Goal: Communication & Community: Answer question/provide support

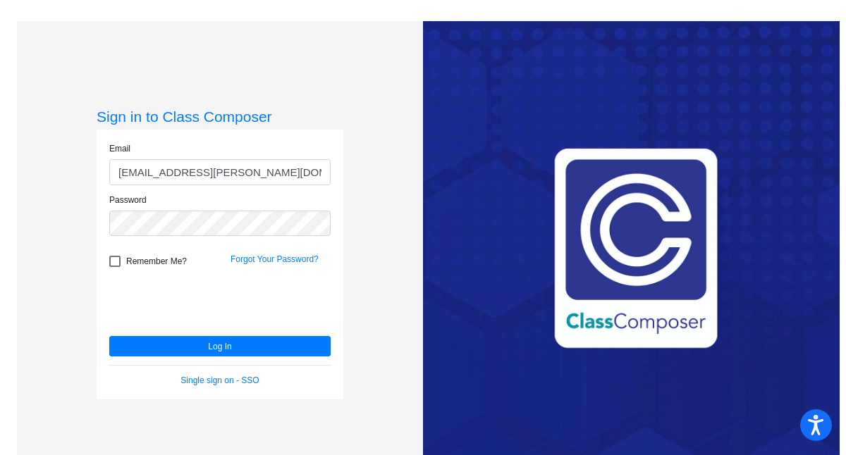
click at [281, 352] on button "Log In" at bounding box center [219, 346] width 221 height 20
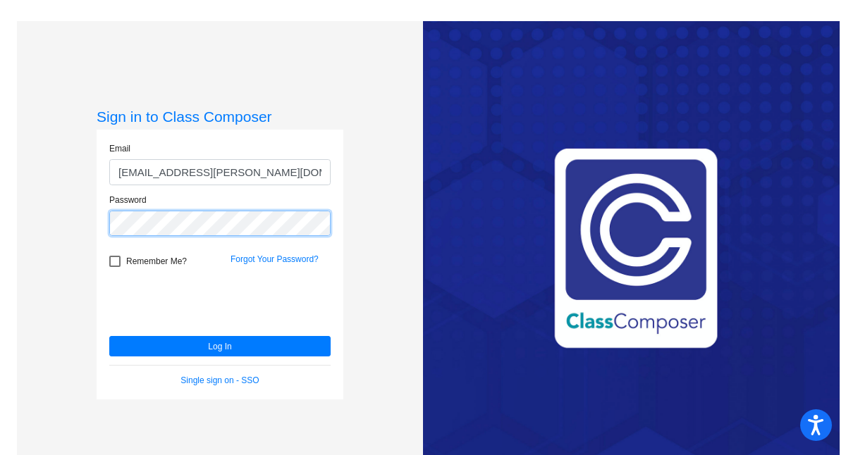
click at [109, 336] on button "Log In" at bounding box center [219, 346] width 221 height 20
click at [59, 207] on div "Sign in to Class Composer Email [EMAIL_ADDRESS][PERSON_NAME][DOMAIN_NAME] Passw…" at bounding box center [220, 248] width 406 height 455
click at [109, 336] on button "Log In" at bounding box center [219, 346] width 221 height 20
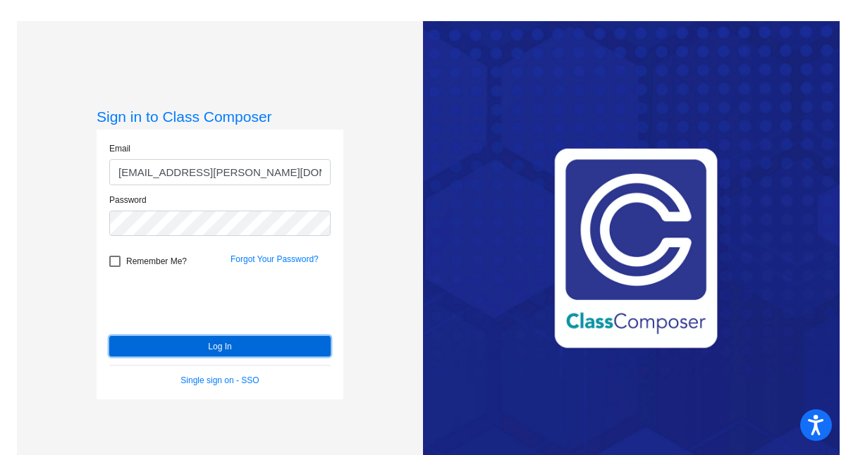
click at [202, 347] on button "Log In" at bounding box center [219, 346] width 221 height 20
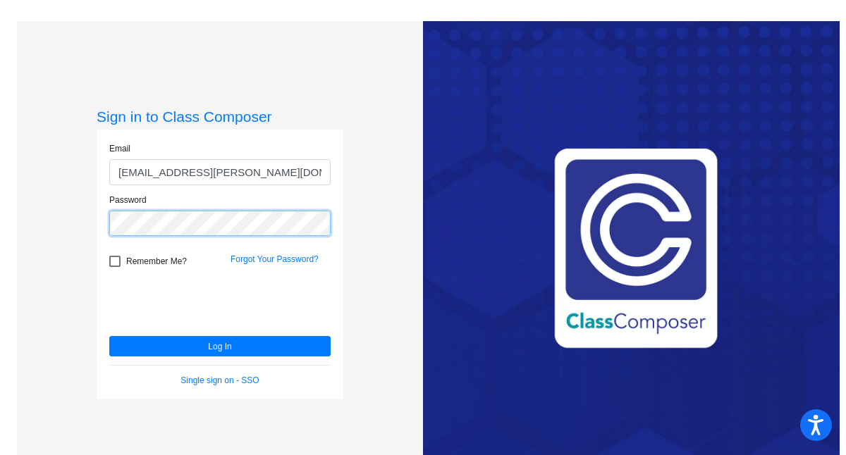
click at [85, 221] on div "Sign in to Class Composer Email [EMAIL_ADDRESS][PERSON_NAME][DOMAIN_NAME] Passw…" at bounding box center [220, 248] width 406 height 455
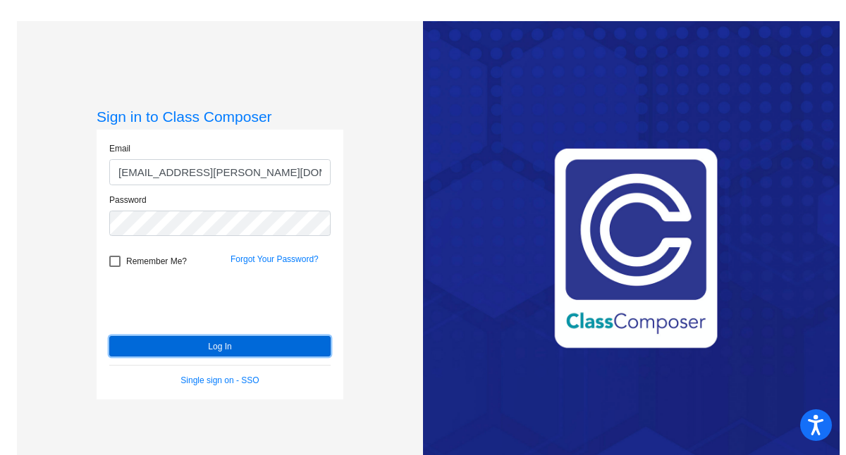
click at [185, 346] on button "Log In" at bounding box center [219, 346] width 221 height 20
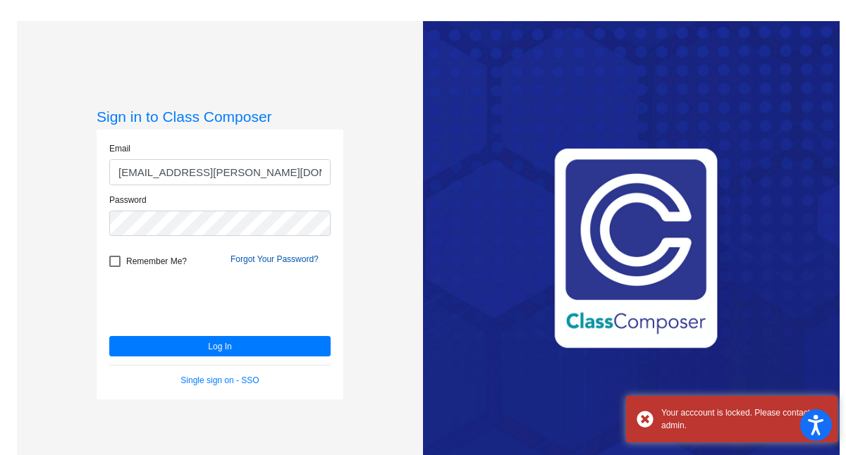
click at [297, 262] on link "Forgot Your Password?" at bounding box center [275, 259] width 88 height 10
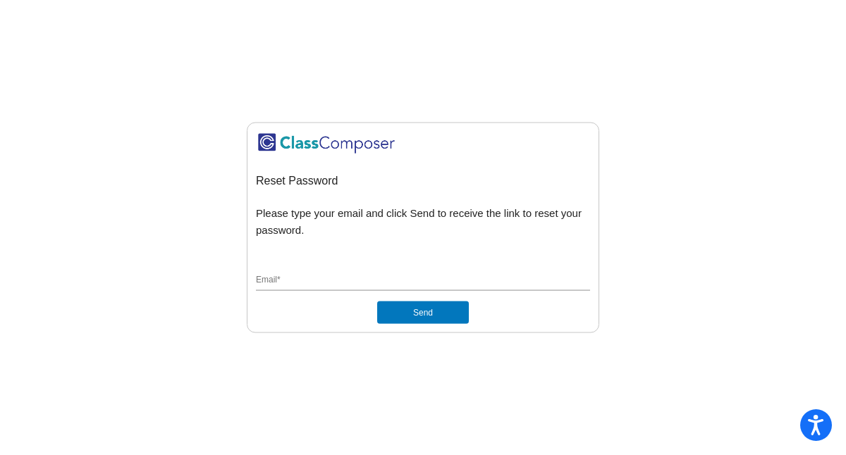
type input "[EMAIL_ADDRESS][PERSON_NAME][DOMAIN_NAME]"
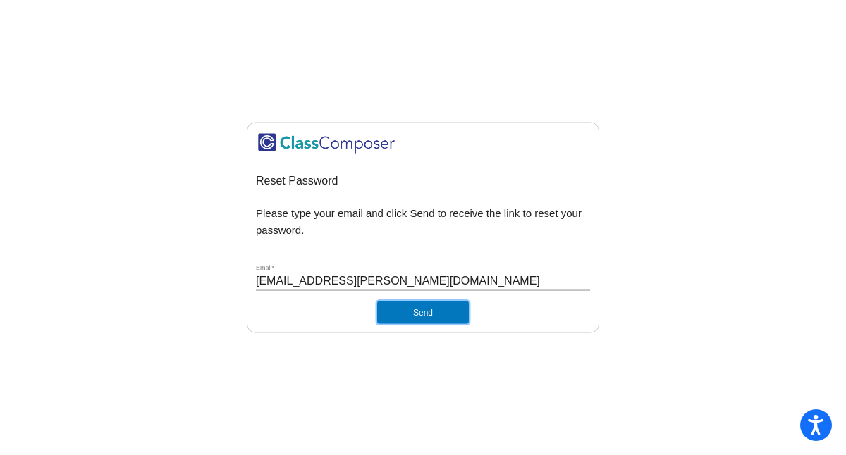
click at [413, 312] on button "Send" at bounding box center [423, 312] width 92 height 23
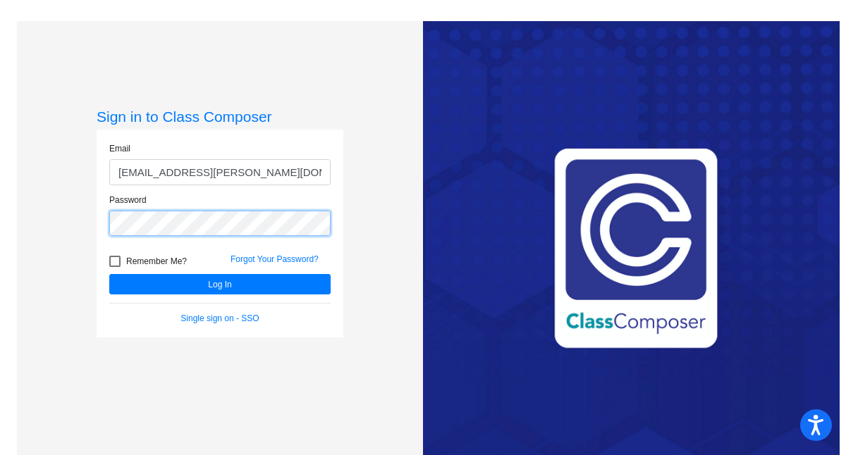
click at [78, 224] on div "Sign in to Class Composer Email [EMAIL_ADDRESS][PERSON_NAME][DOMAIN_NAME] Passw…" at bounding box center [220, 248] width 406 height 455
click at [109, 274] on button "Log In" at bounding box center [219, 284] width 221 height 20
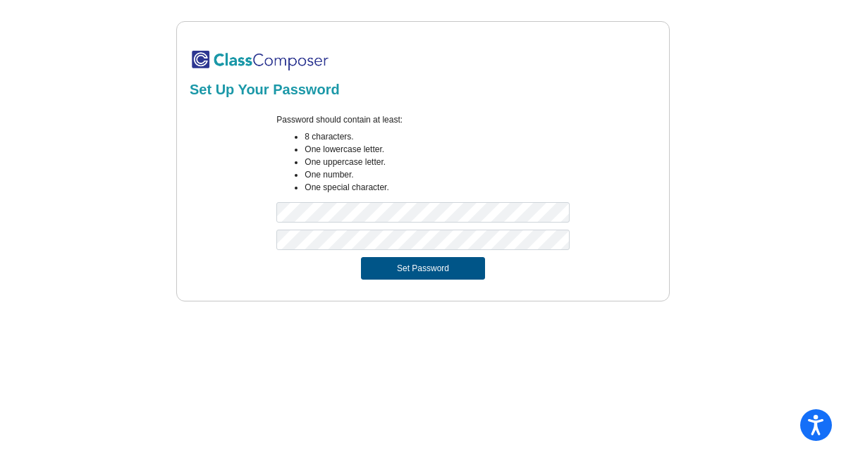
click at [404, 265] on button "Set Password" at bounding box center [423, 268] width 124 height 23
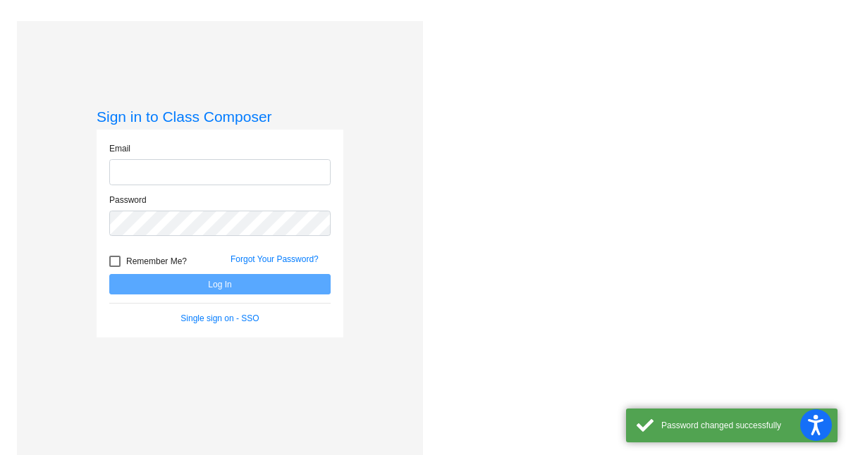
type input "[EMAIL_ADDRESS][PERSON_NAME][DOMAIN_NAME]"
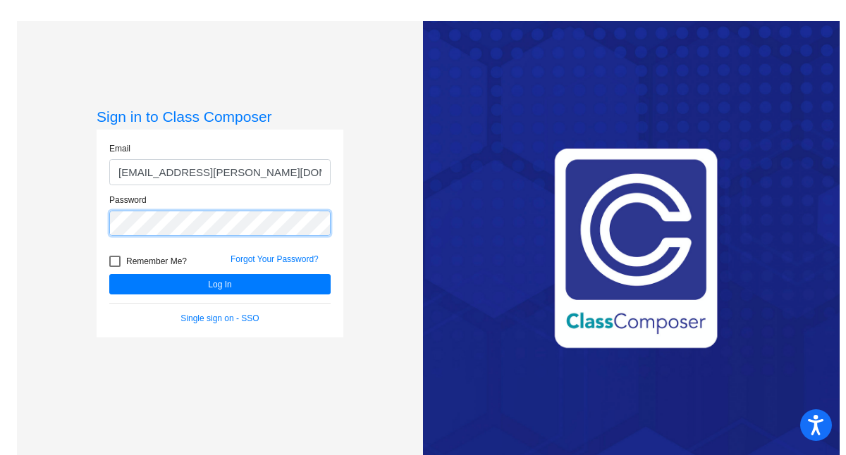
click at [93, 226] on div "Sign in to Class Composer Email [EMAIL_ADDRESS][PERSON_NAME][DOMAIN_NAME] Passw…" at bounding box center [220, 248] width 406 height 455
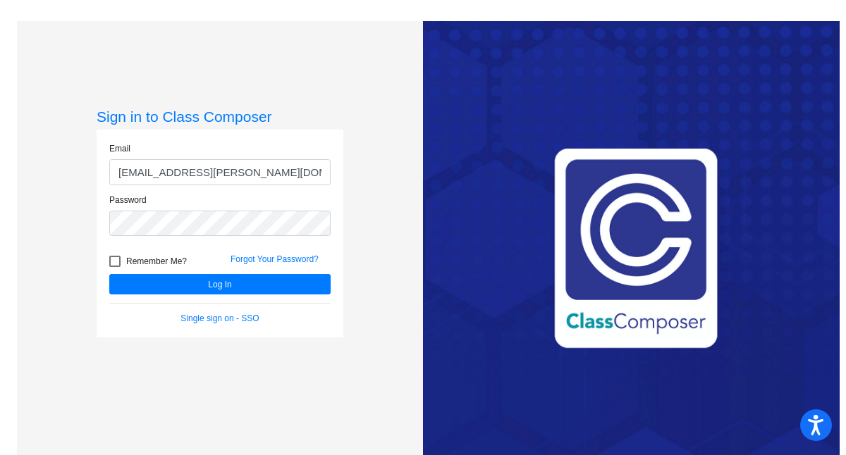
click at [113, 264] on div at bounding box center [114, 261] width 11 height 11
click at [114, 267] on input "Remember Me?" at bounding box center [114, 267] width 1 height 1
checkbox input "true"
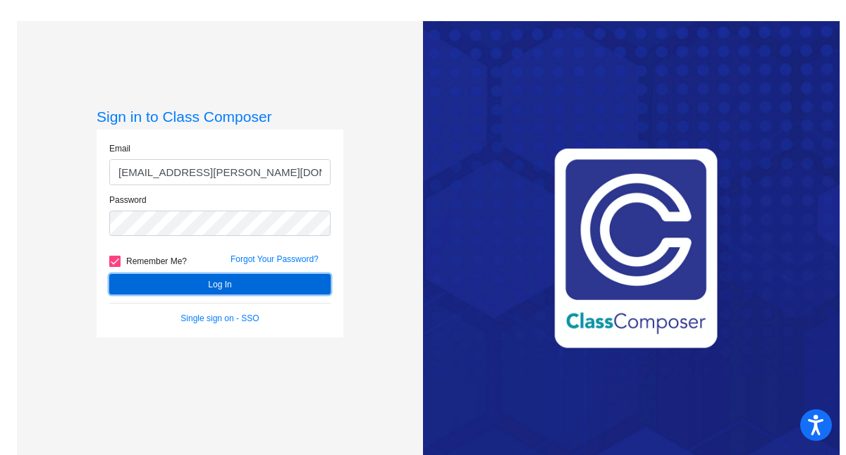
click at [167, 281] on button "Log In" at bounding box center [219, 284] width 221 height 20
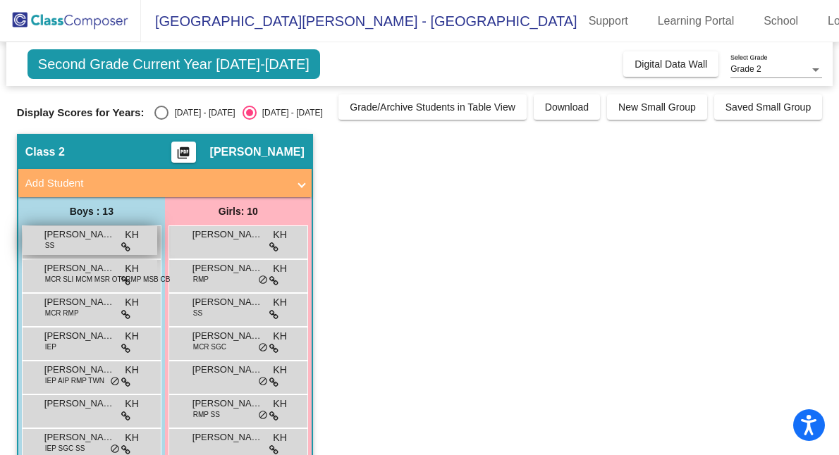
click at [85, 241] on span "Beau Cox" at bounding box center [79, 235] width 70 height 14
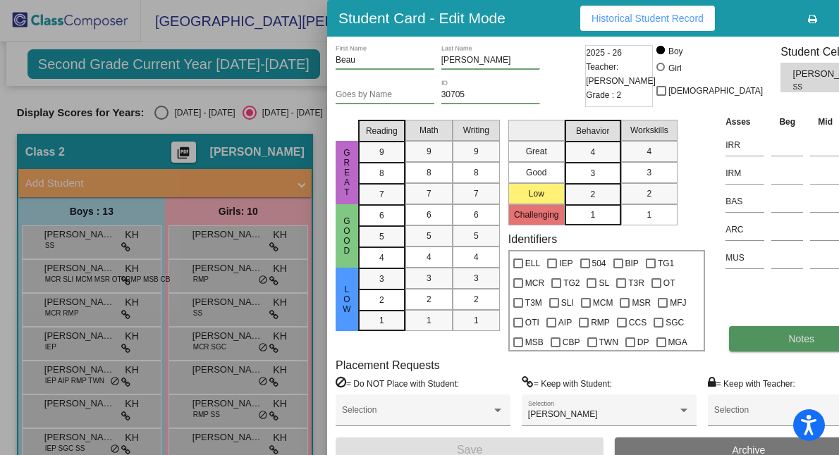
click at [783, 352] on button "Notes" at bounding box center [801, 338] width 145 height 25
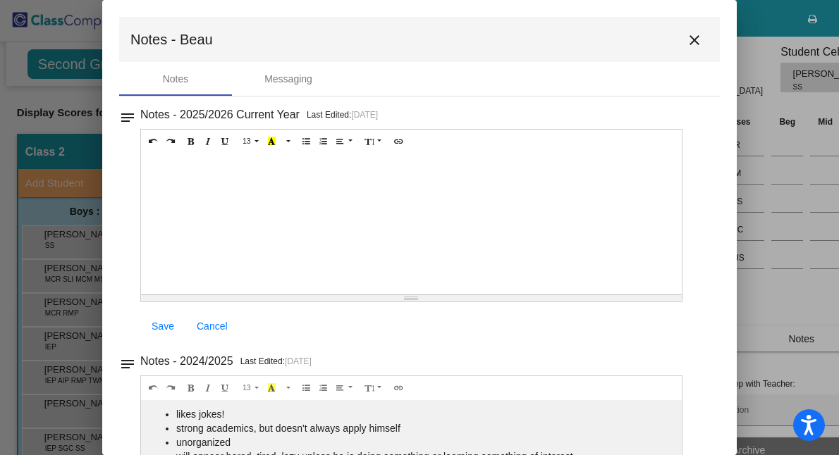
click at [690, 37] on mat-icon "close" at bounding box center [694, 40] width 17 height 17
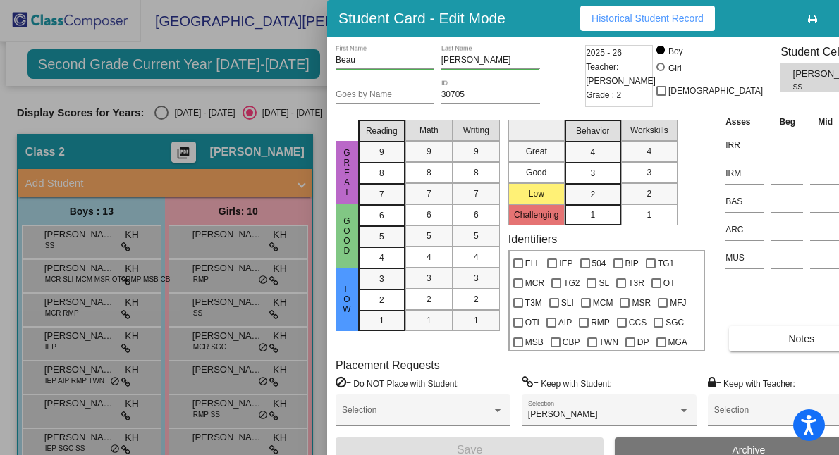
click at [804, 34] on div "Student Card - Edit Mode Historical Student Record" at bounding box center [609, 18] width 564 height 37
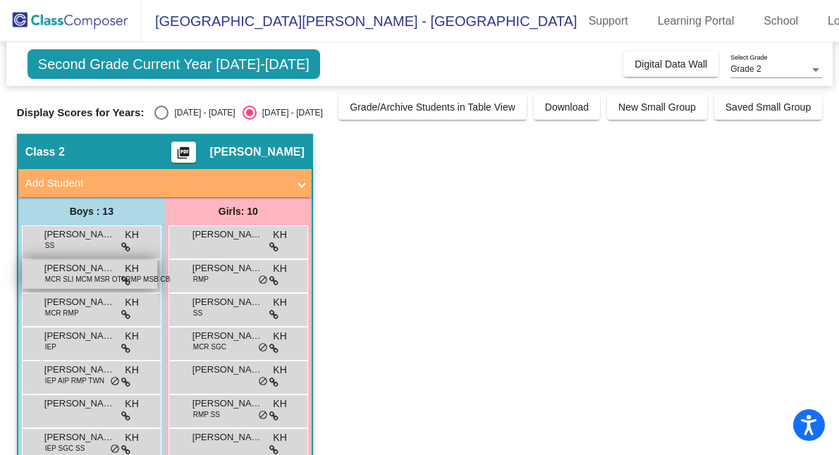
click at [86, 268] on span "Brandon Copeland" at bounding box center [79, 269] width 70 height 14
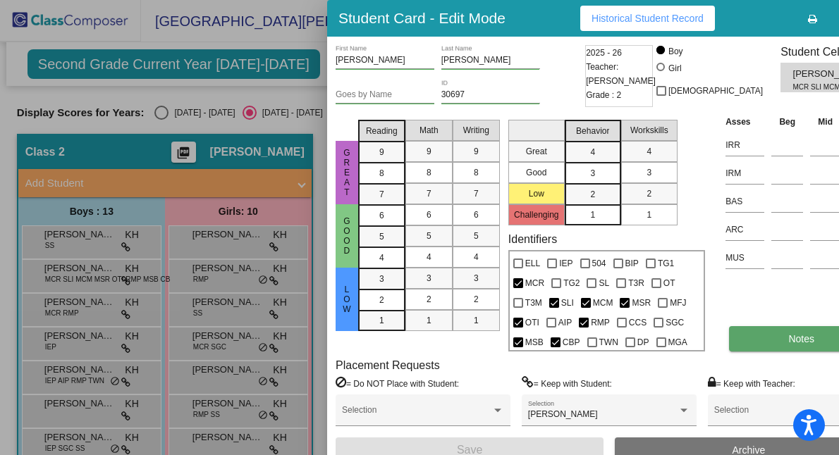
click at [735, 352] on button "Notes" at bounding box center [801, 338] width 145 height 25
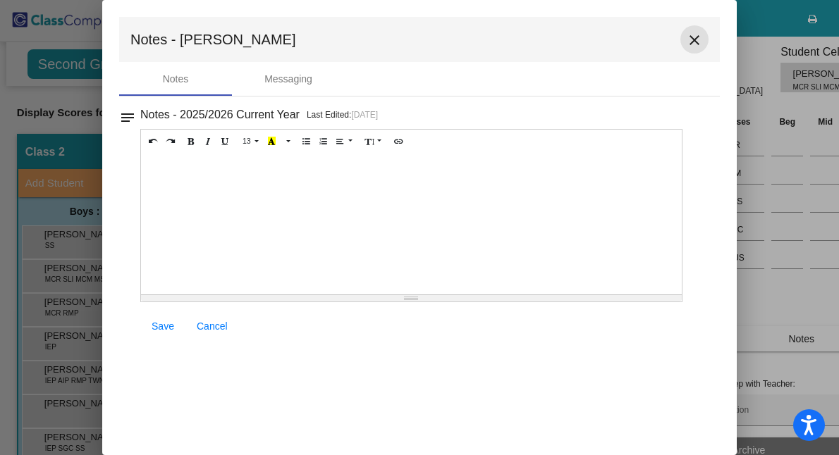
click at [694, 37] on mat-icon "close" at bounding box center [694, 40] width 17 height 17
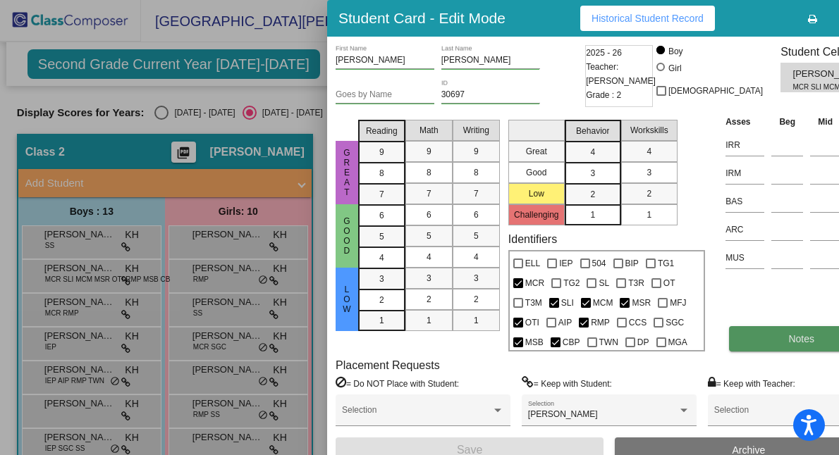
click at [734, 352] on button "Notes" at bounding box center [801, 338] width 145 height 25
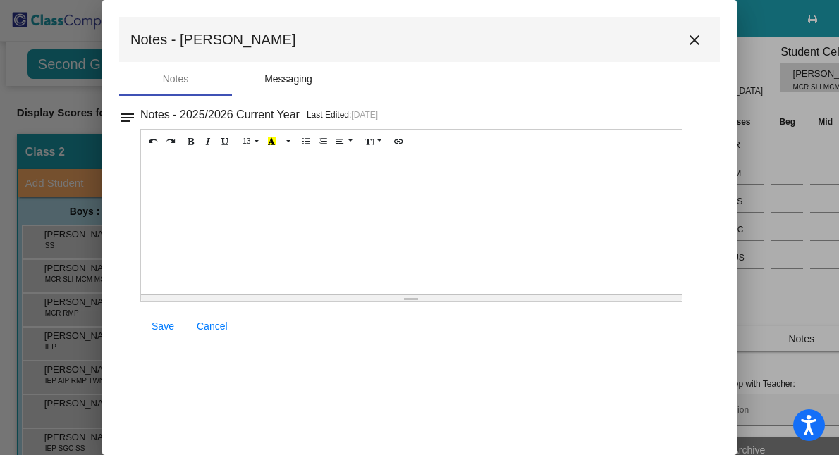
click at [297, 81] on div "Messaging" at bounding box center [288, 79] width 48 height 15
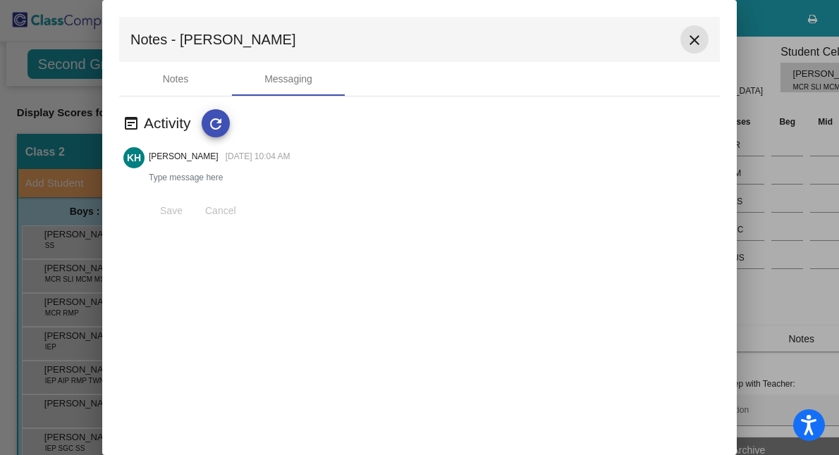
click at [694, 32] on mat-icon "close" at bounding box center [694, 40] width 17 height 17
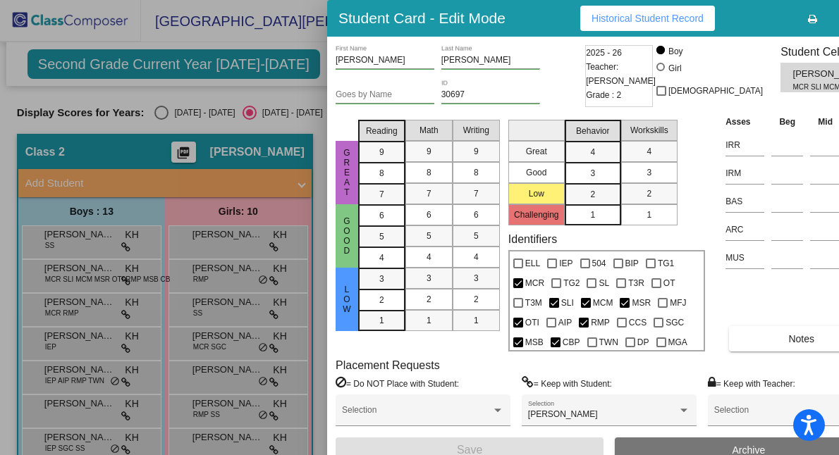
click at [98, 309] on div at bounding box center [419, 227] width 839 height 455
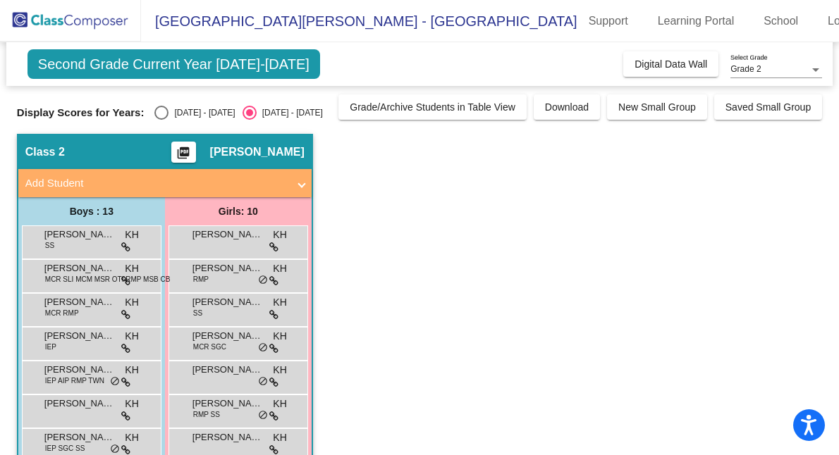
click at [98, 309] on div "Connor Hartman MCR RMP KH lock do_not_disturb_alt" at bounding box center [90, 308] width 135 height 29
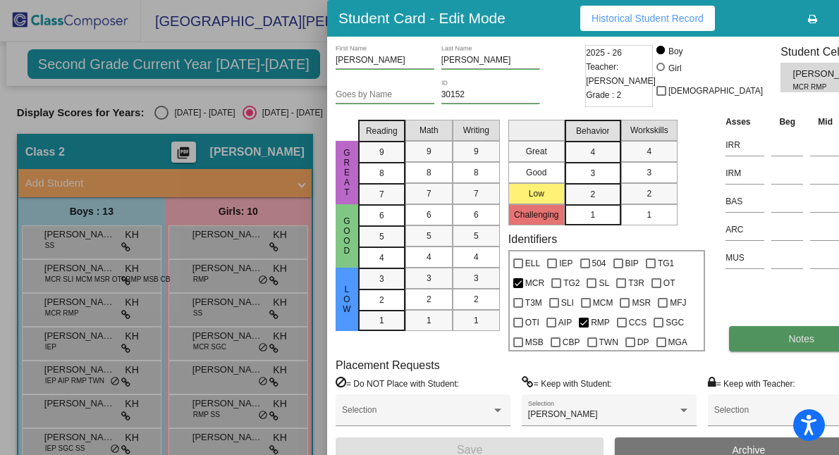
click at [730, 352] on button "Notes" at bounding box center [801, 338] width 145 height 25
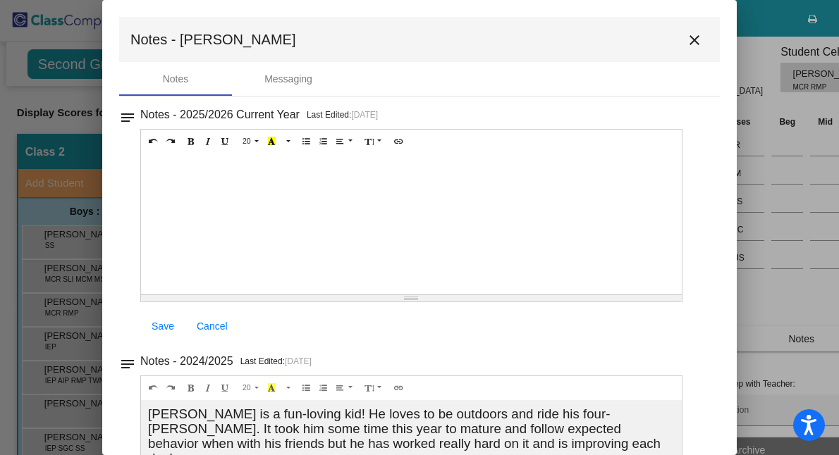
click at [687, 34] on mat-icon "close" at bounding box center [694, 40] width 17 height 17
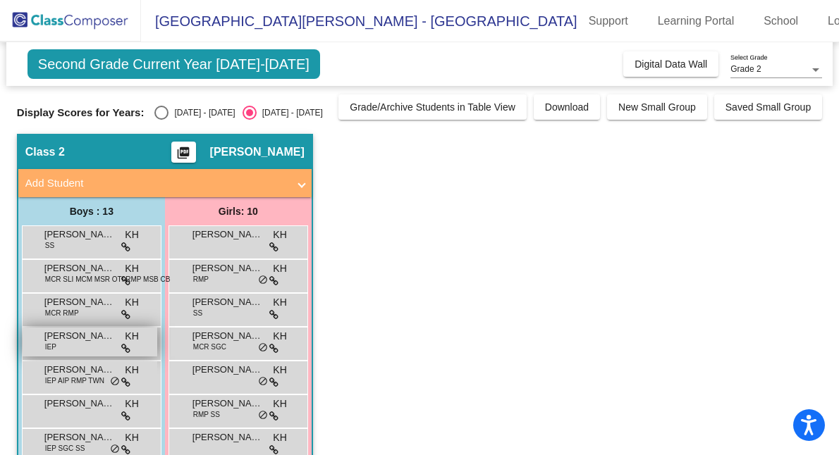
click at [92, 335] on span "Elliot Roberts" at bounding box center [79, 336] width 70 height 14
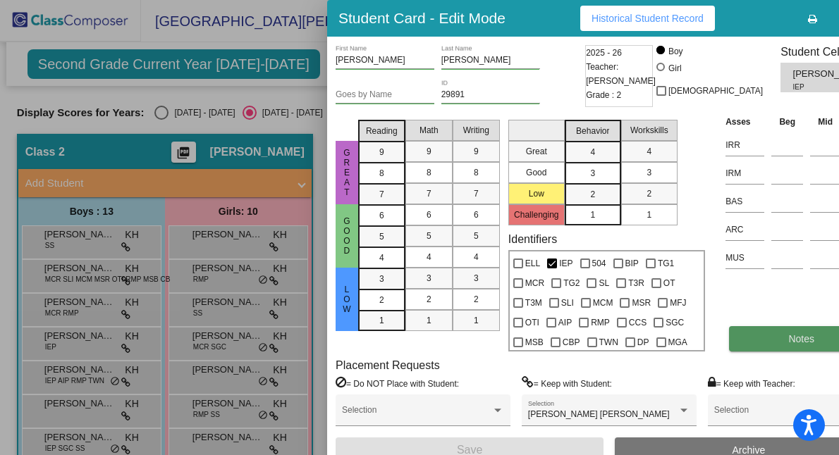
click at [739, 352] on button "Notes" at bounding box center [801, 338] width 145 height 25
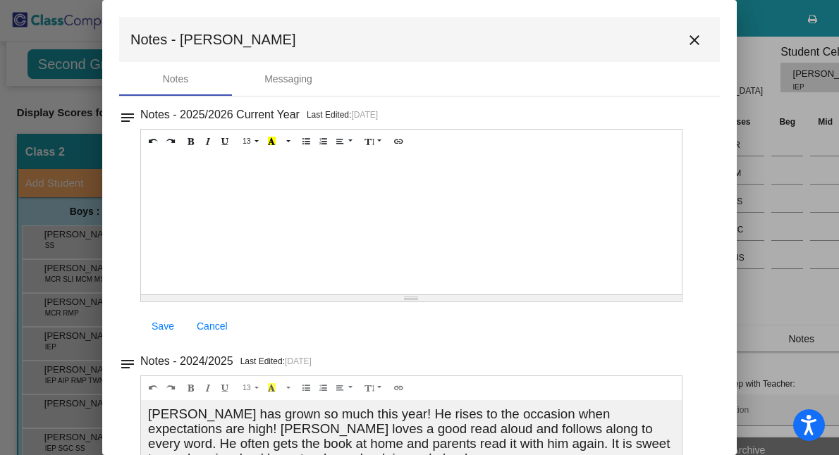
click at [688, 36] on mat-icon "close" at bounding box center [694, 40] width 17 height 17
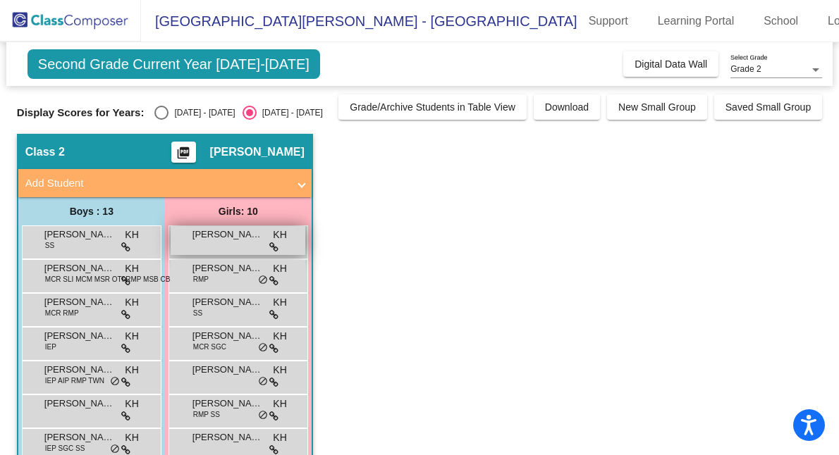
click at [240, 249] on div "Alexa Neely KH lock do_not_disturb_alt" at bounding box center [238, 240] width 135 height 29
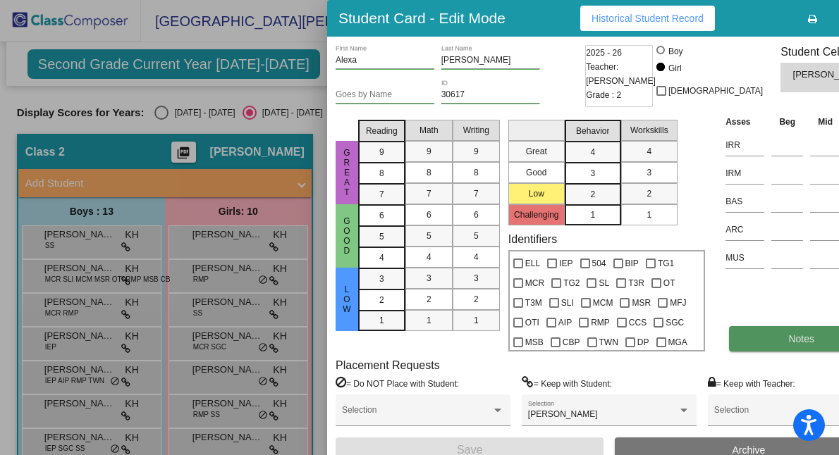
click at [729, 352] on button "Notes" at bounding box center [801, 338] width 145 height 25
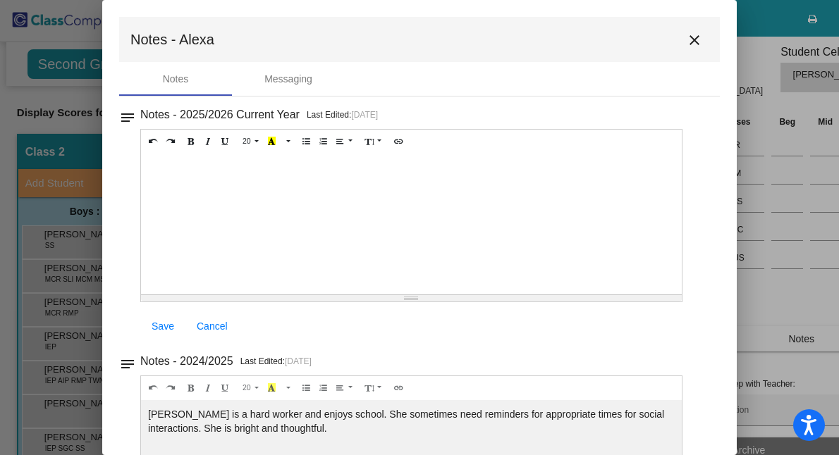
click at [692, 33] on mat-icon "close" at bounding box center [694, 40] width 17 height 17
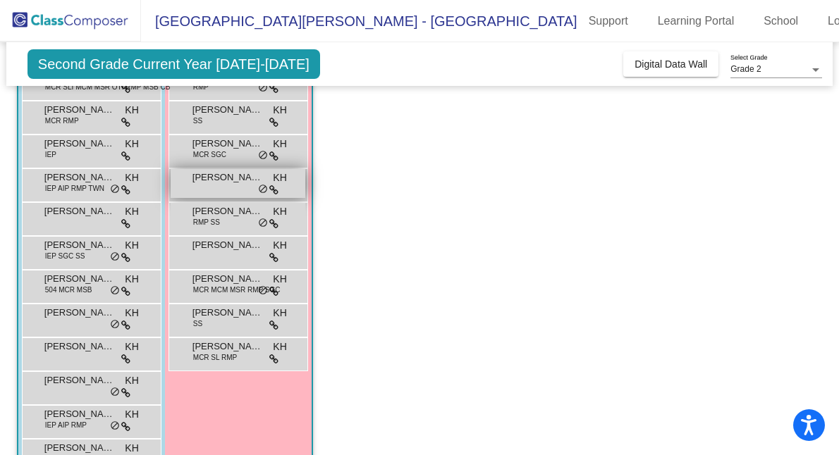
scroll to position [215, 0]
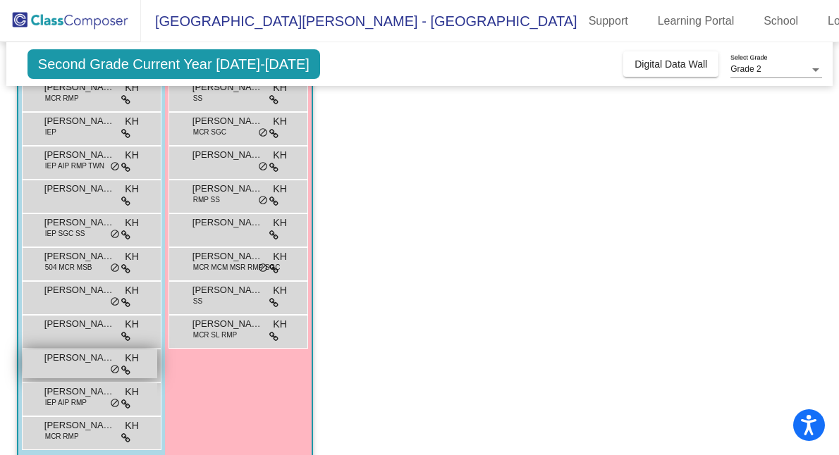
click at [86, 359] on span "Nyles Augsburger" at bounding box center [79, 358] width 70 height 14
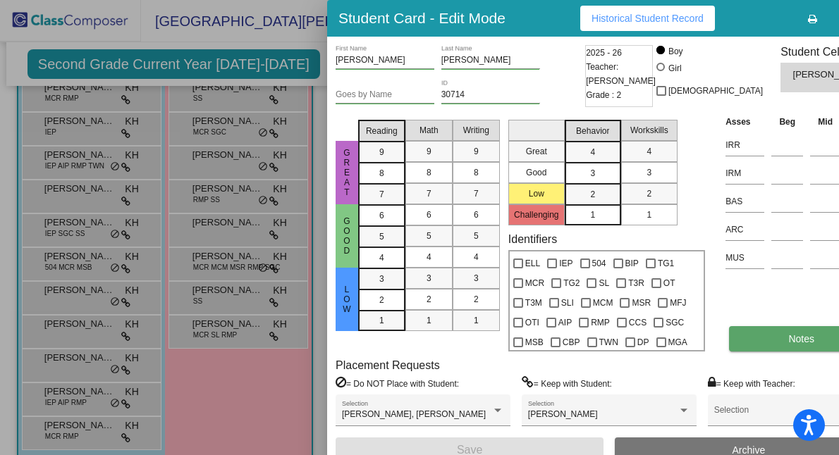
click at [744, 352] on button "Notes" at bounding box center [801, 338] width 145 height 25
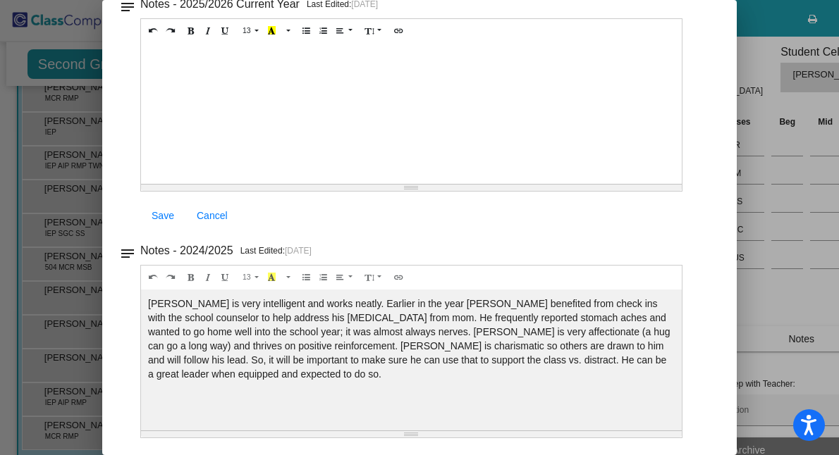
scroll to position [0, 0]
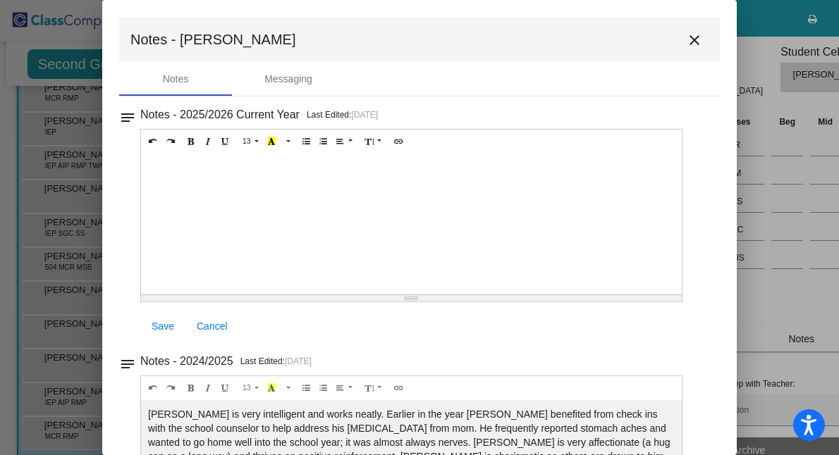
click at [696, 32] on button "close" at bounding box center [694, 39] width 28 height 28
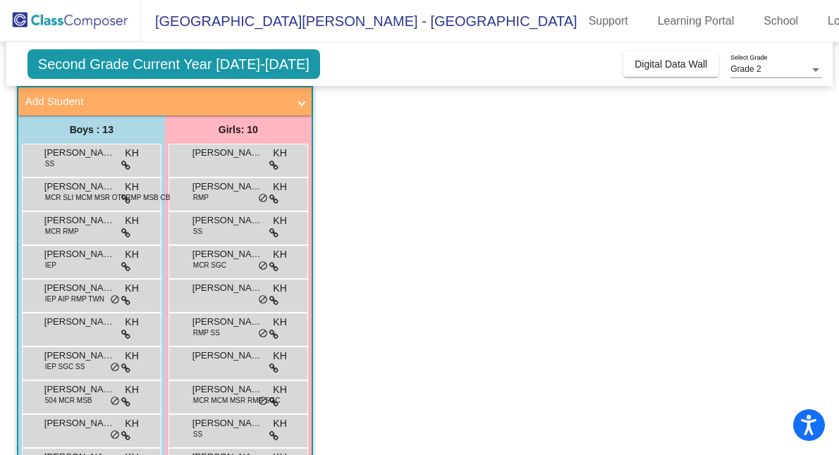
scroll to position [81, 0]
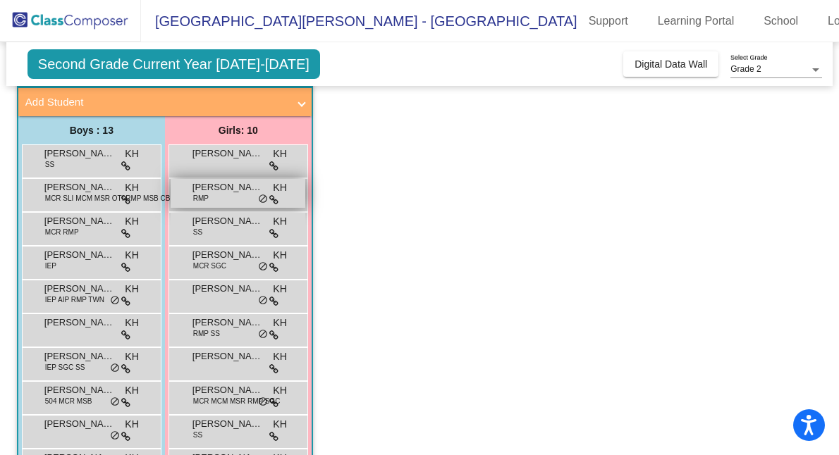
click at [220, 203] on div "Aubrielle Schreiner RMP KH lock do_not_disturb_alt" at bounding box center [238, 193] width 135 height 29
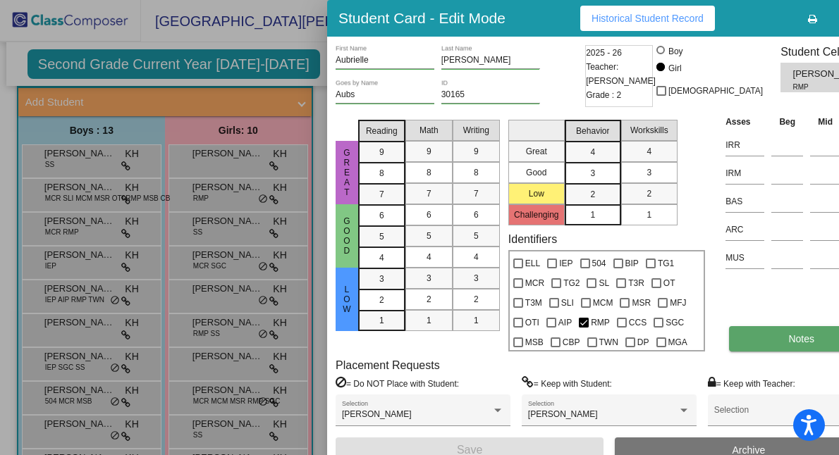
click at [732, 352] on button "Notes" at bounding box center [801, 338] width 145 height 25
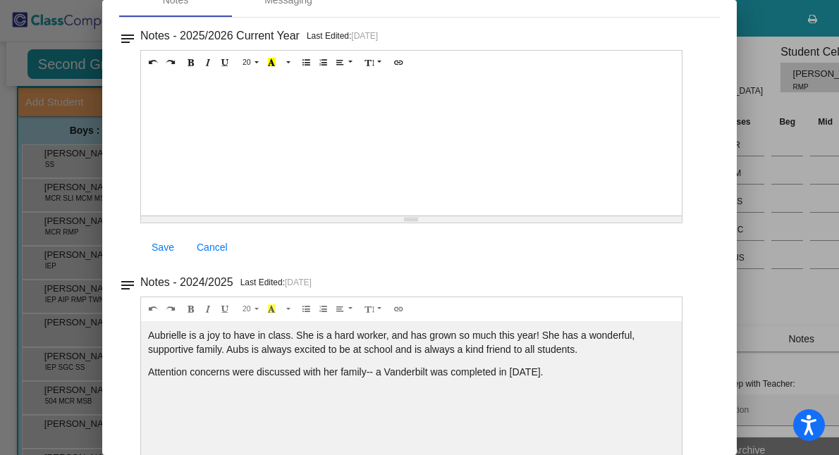
scroll to position [0, 0]
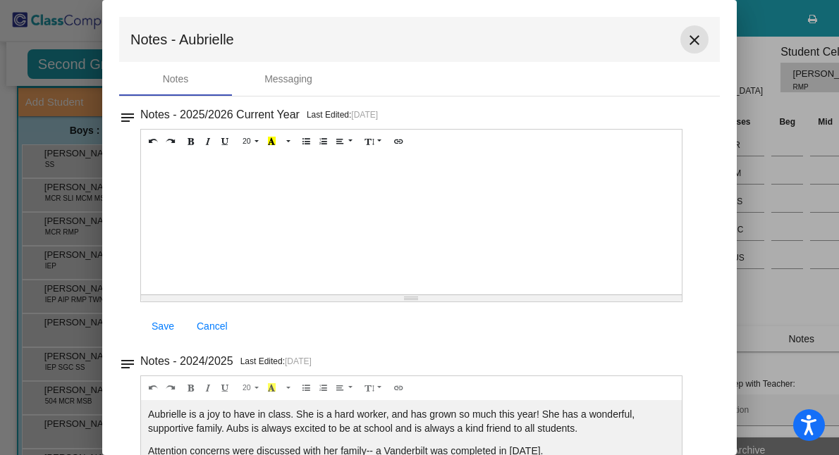
click at [686, 41] on mat-icon "close" at bounding box center [694, 40] width 17 height 17
